Goal: Find specific page/section: Find specific page/section

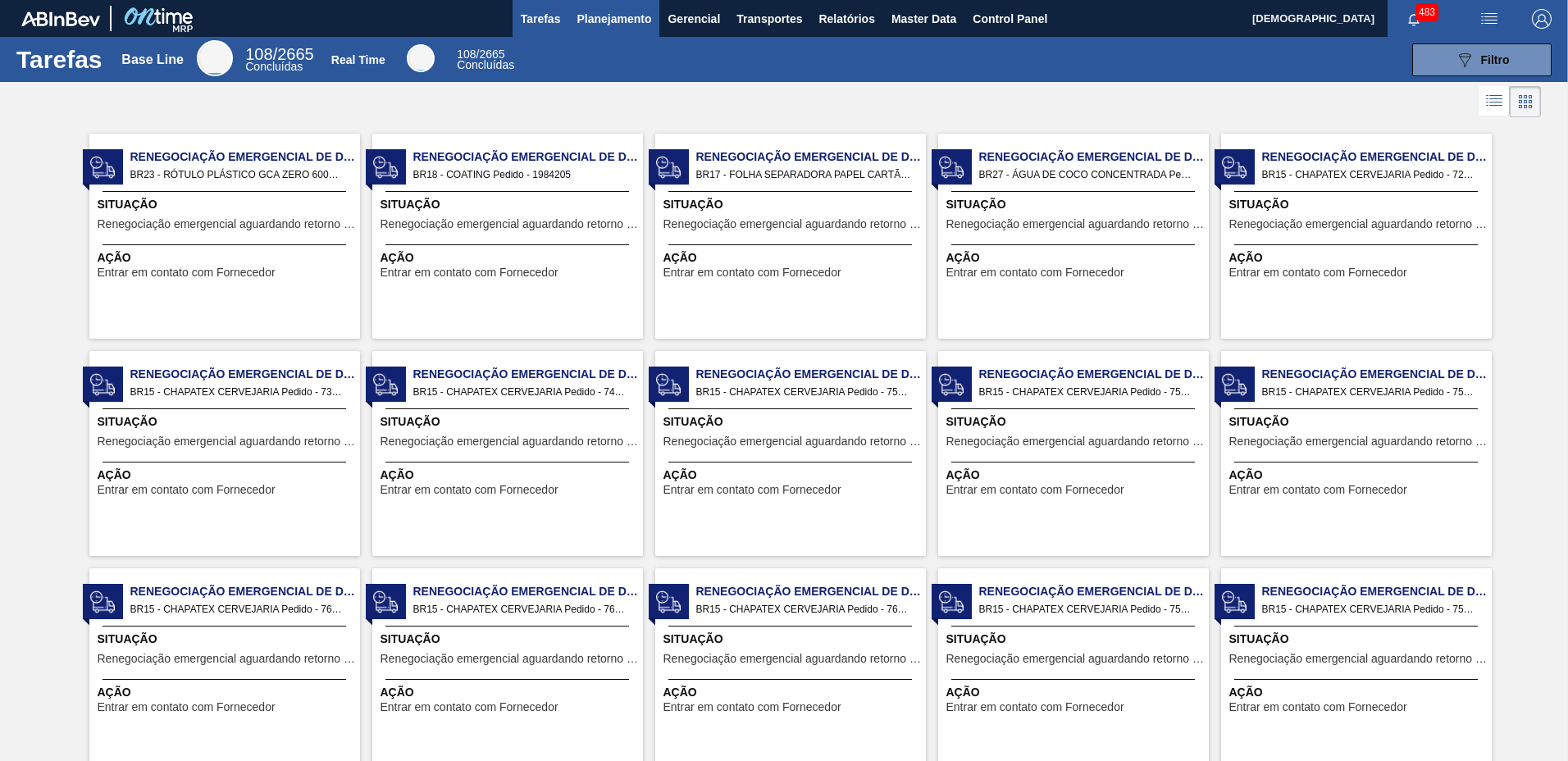
click at [645, 18] on span "Planejamento" at bounding box center [614, 19] width 74 height 20
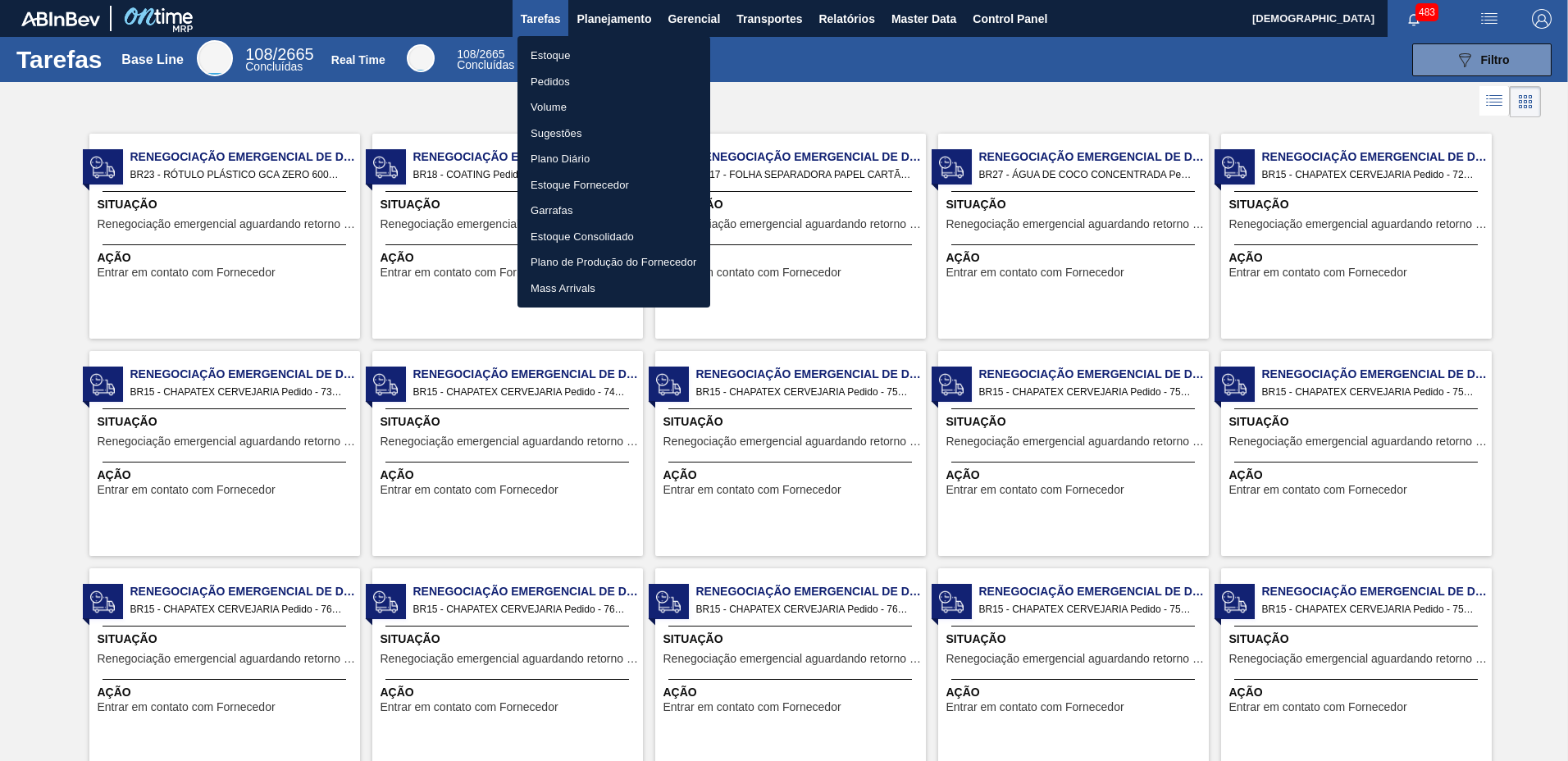
click at [579, 61] on li "Estoque" at bounding box center [614, 56] width 193 height 26
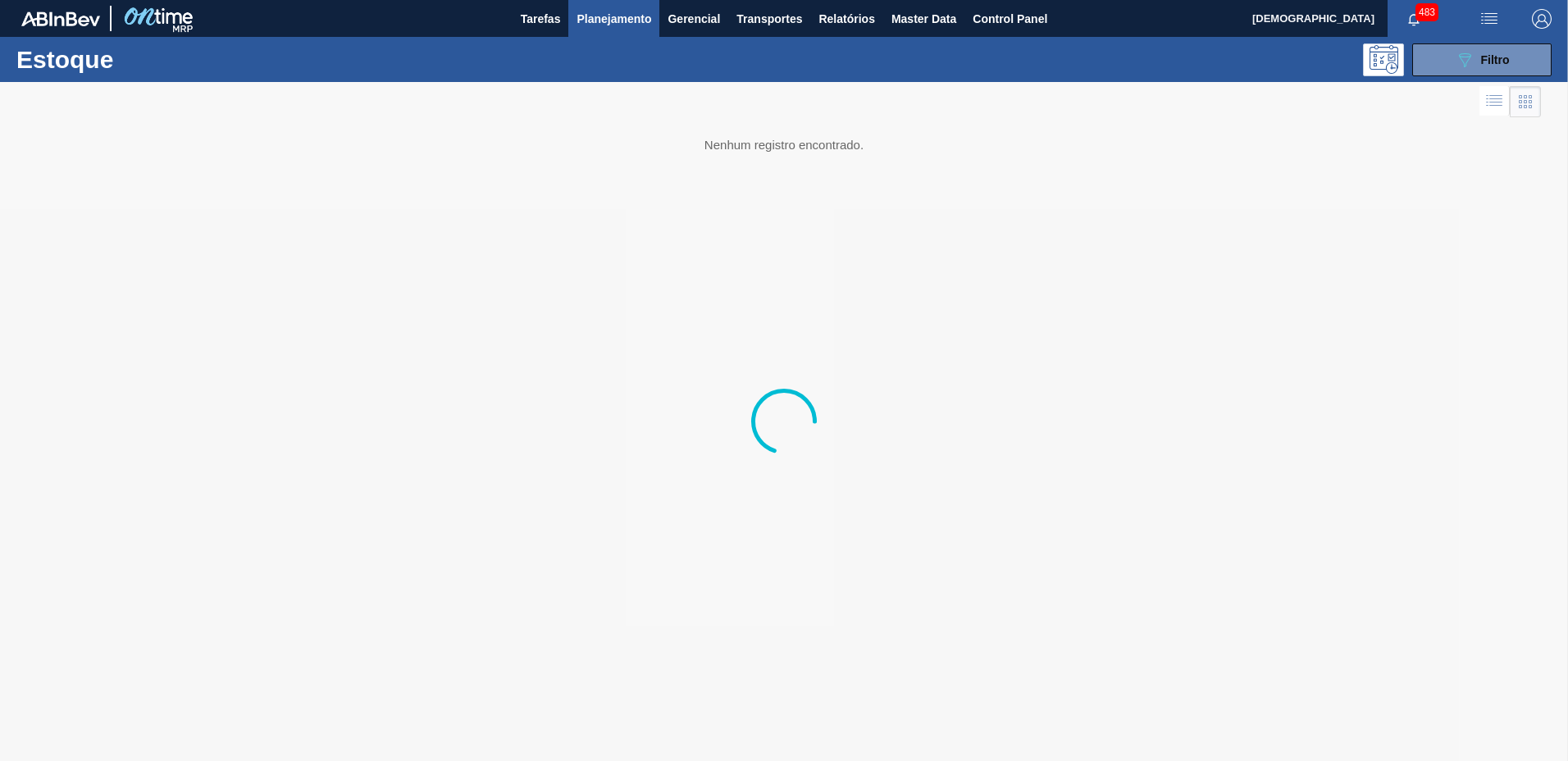
click at [608, 24] on span "Planejamento" at bounding box center [614, 19] width 74 height 20
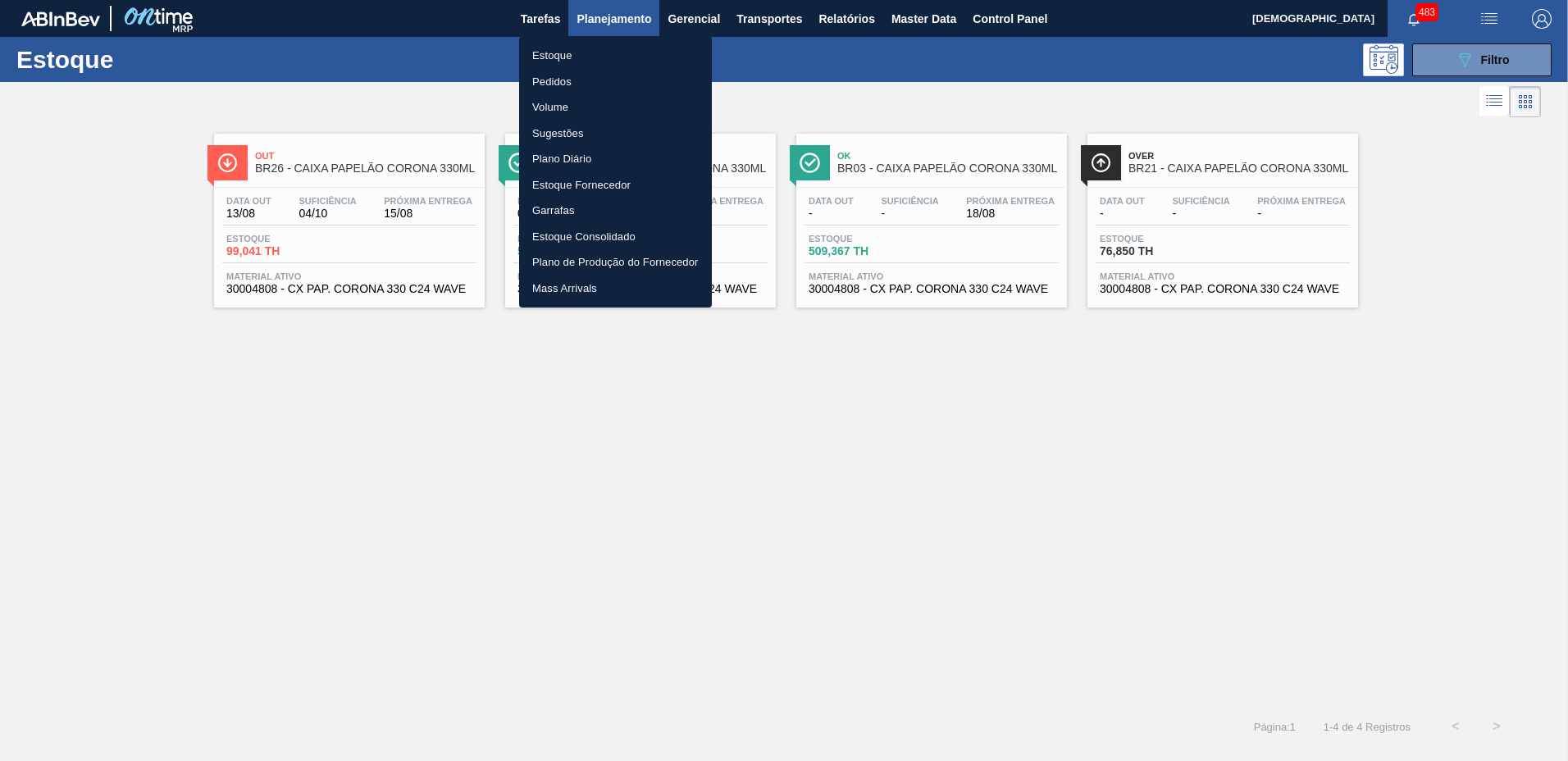
click at [555, 86] on li "Pedidos" at bounding box center [616, 82] width 193 height 26
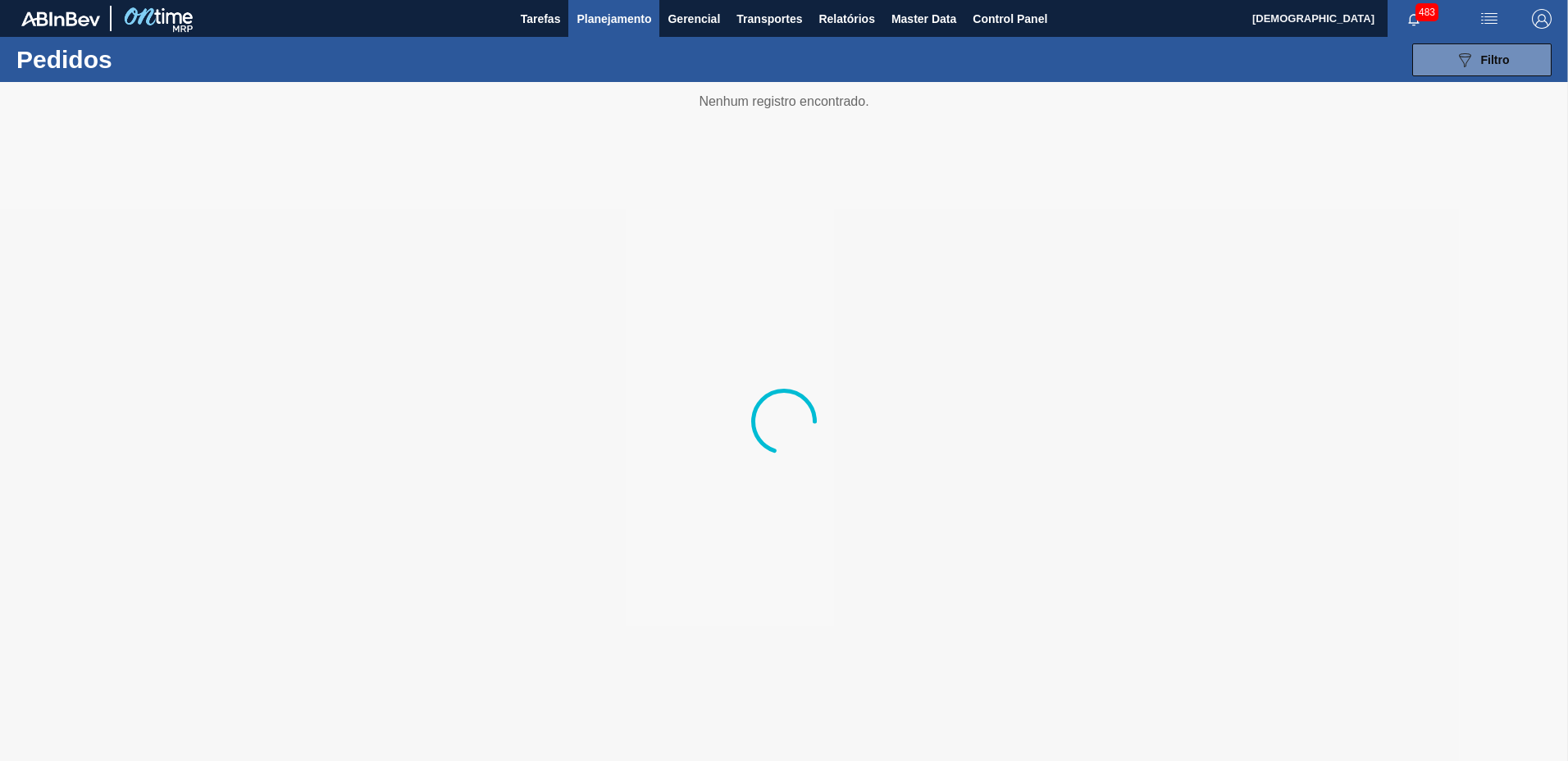
click at [604, 23] on span "Planejamento" at bounding box center [614, 19] width 74 height 20
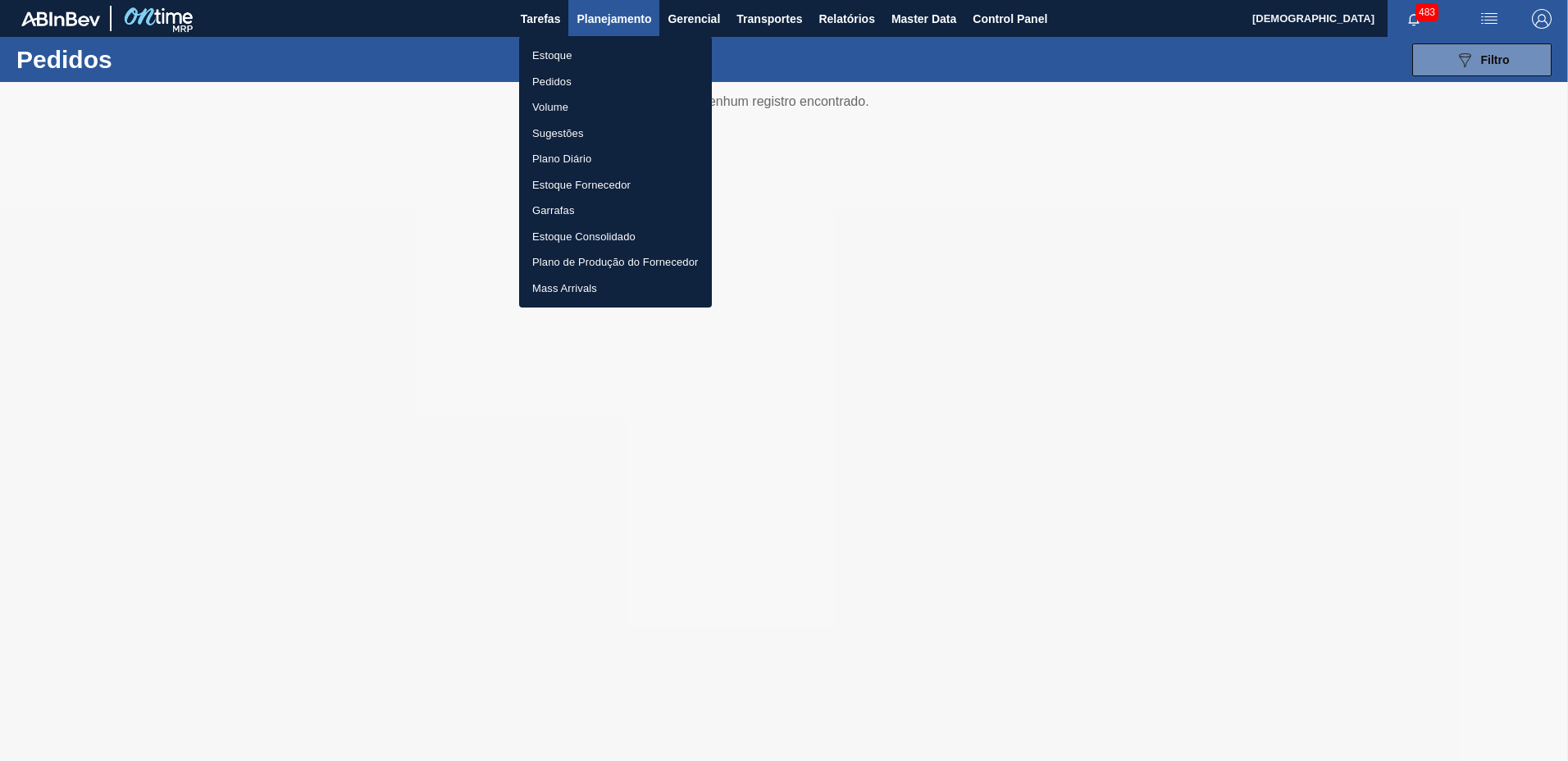
click at [569, 108] on li "Volume" at bounding box center [616, 107] width 193 height 26
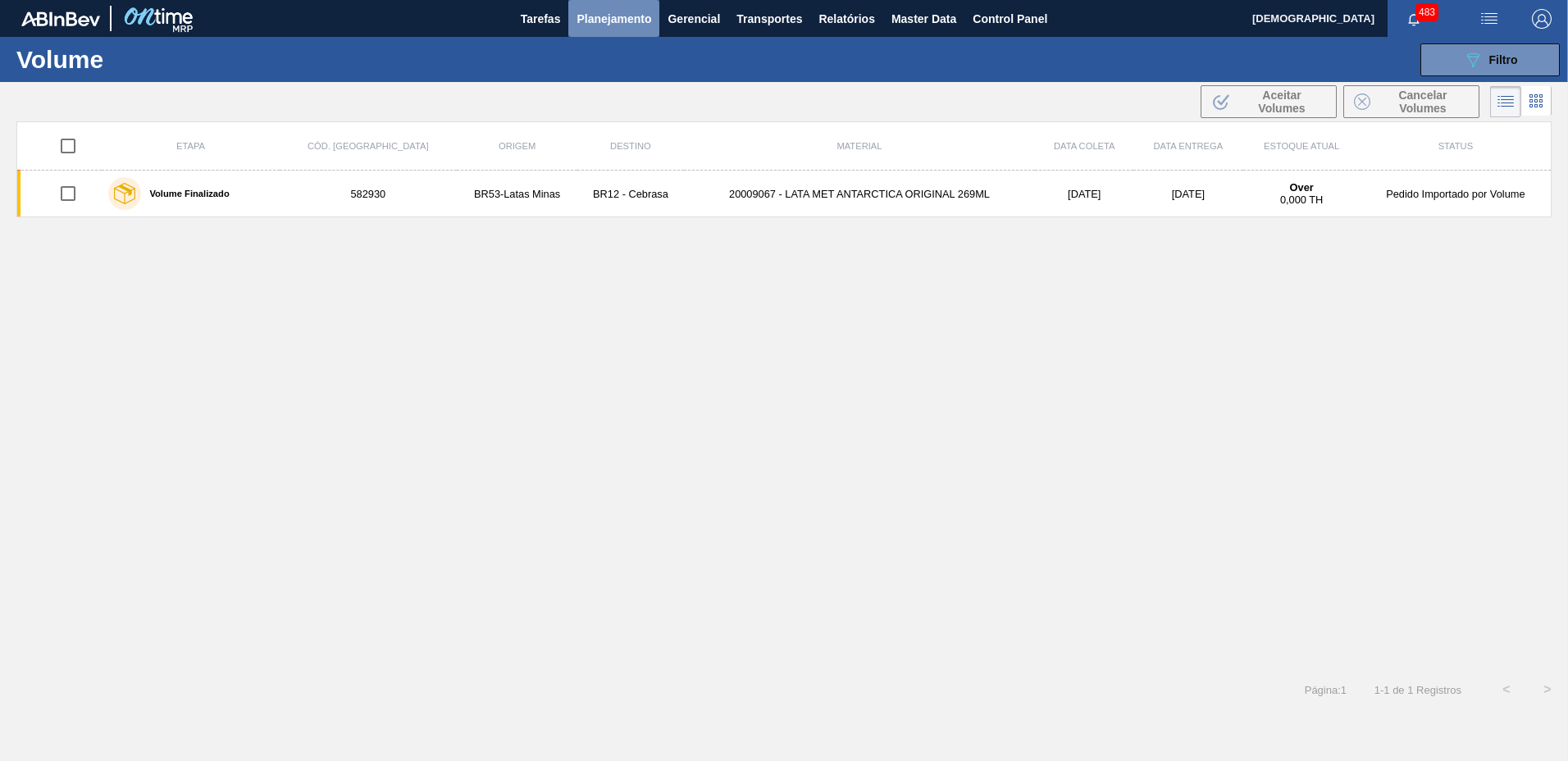
click at [622, 23] on span "Planejamento" at bounding box center [614, 19] width 74 height 20
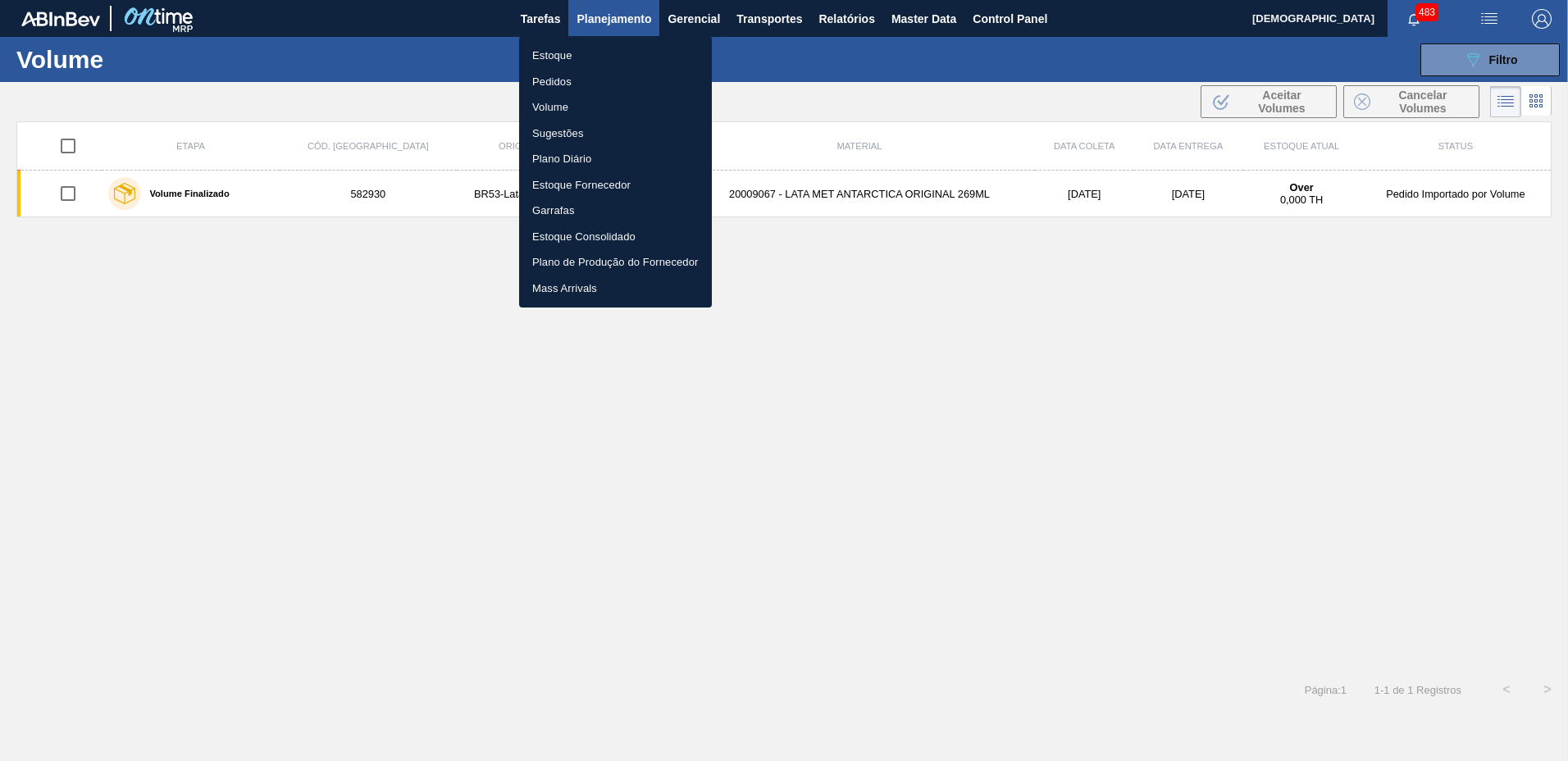
click at [574, 130] on li "Sugestões" at bounding box center [616, 134] width 193 height 26
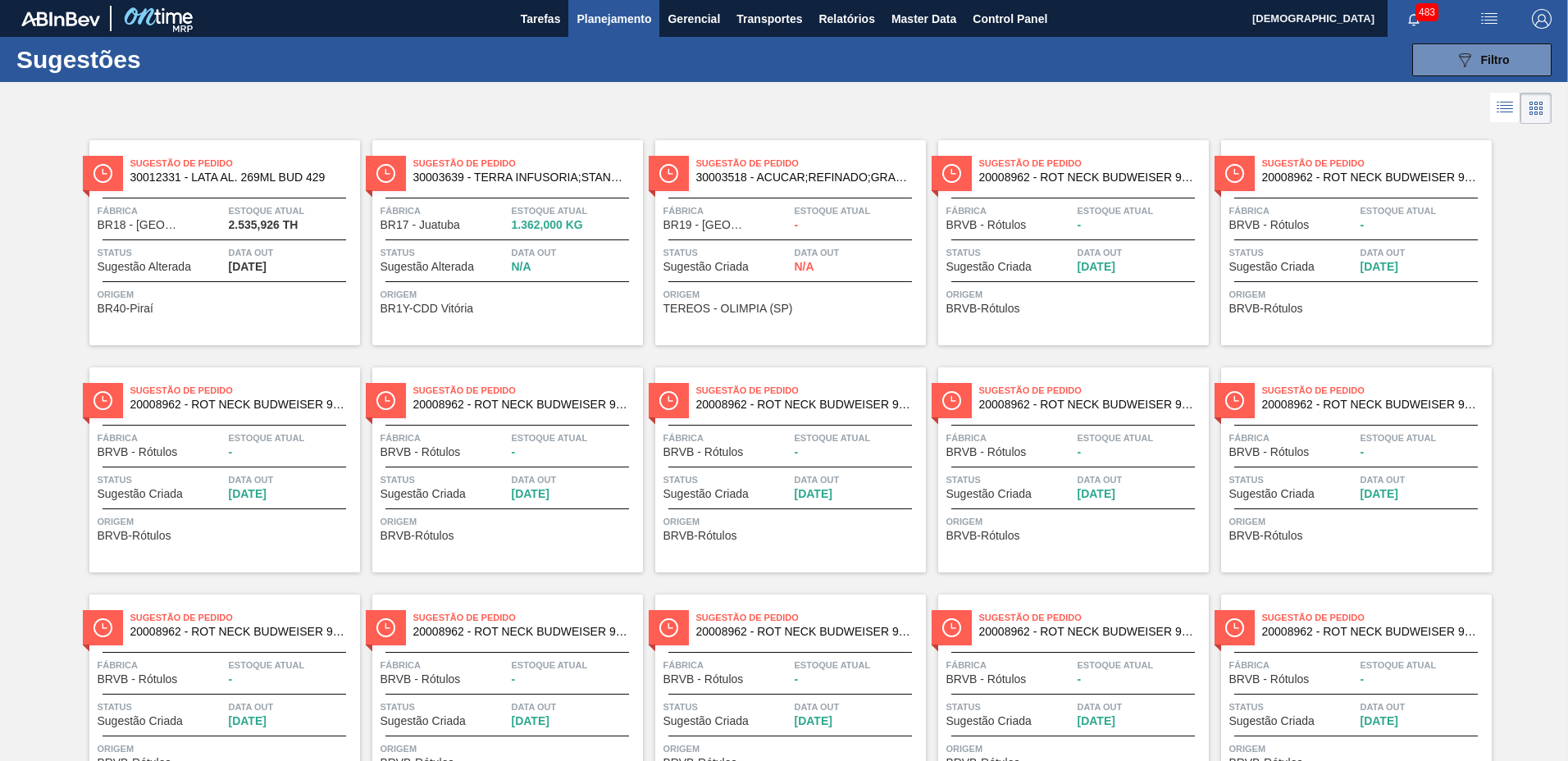
click at [854, 106] on div at bounding box center [784, 104] width 1568 height 46
